Goal: Information Seeking & Learning: Learn about a topic

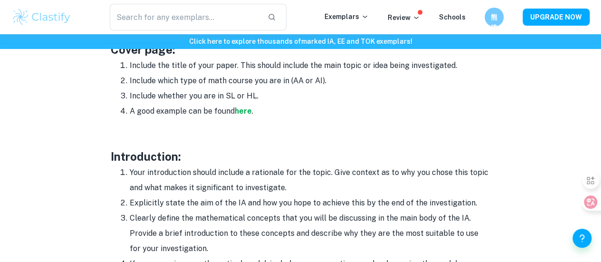
scroll to position [526, 0]
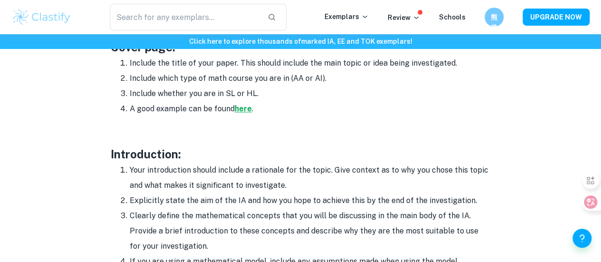
click at [245, 113] on strong "here" at bounding box center [243, 108] width 17 height 9
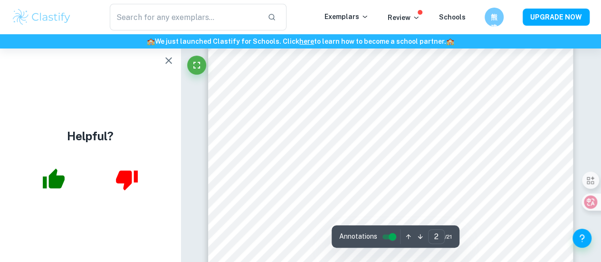
scroll to position [644, 0]
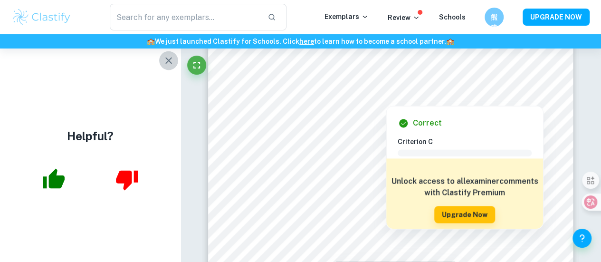
click at [169, 63] on icon "button" at bounding box center [168, 60] width 11 height 11
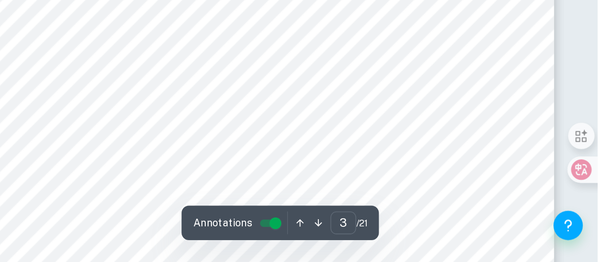
scroll to position [1227, 0]
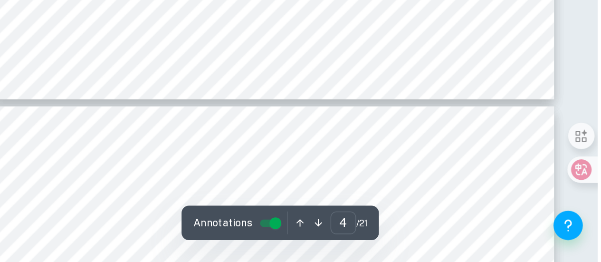
type input "5"
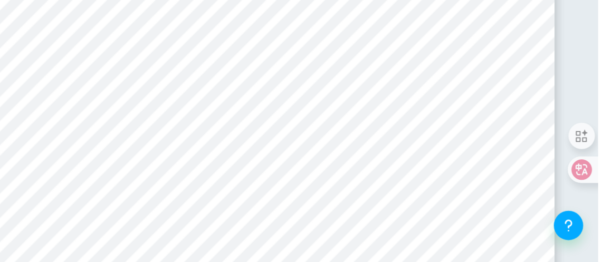
scroll to position [2186, 0]
